Goal: Check status: Check status

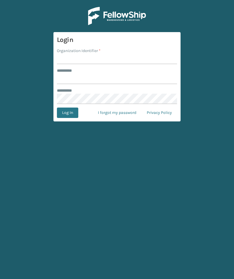
click at [70, 60] on input "Organization Identifier *" at bounding box center [117, 59] width 120 height 10
type input "Foamtex"
click at [136, 81] on input "******** *" at bounding box center [117, 79] width 120 height 10
type input "******"
click at [67, 113] on button "Log In" at bounding box center [67, 112] width 21 height 10
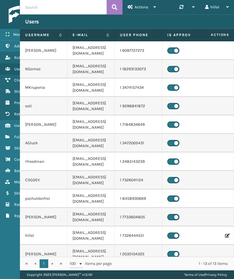
click at [9, 136] on icon at bounding box center [7, 137] width 5 height 4
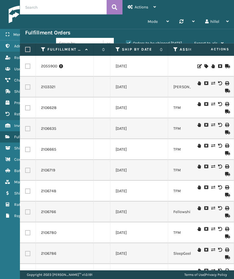
scroll to position [0, 109]
click at [143, 51] on label "Ship By Date" at bounding box center [138, 49] width 35 height 5
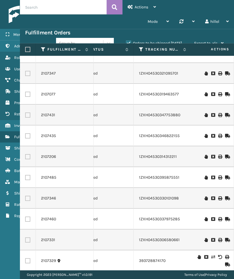
click at [178, 216] on link "1ZXH04530337975285" at bounding box center [159, 218] width 41 height 5
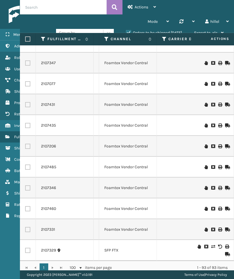
click at [6, 124] on icon at bounding box center [7, 125] width 5 height 4
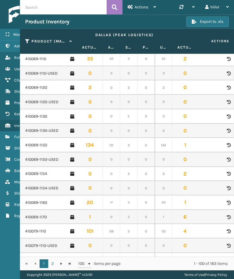
click at [37, 171] on link "410069-1154" at bounding box center [36, 174] width 22 height 6
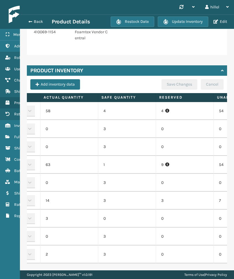
click at [193, 220] on p "0" at bounding box center [184, 218] width 47 height 6
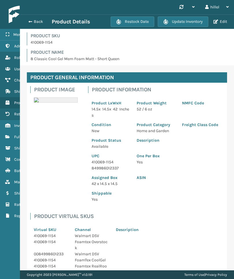
click at [30, 23] on span "button" at bounding box center [30, 22] width 3 height 4
